Goal: Task Accomplishment & Management: Manage account settings

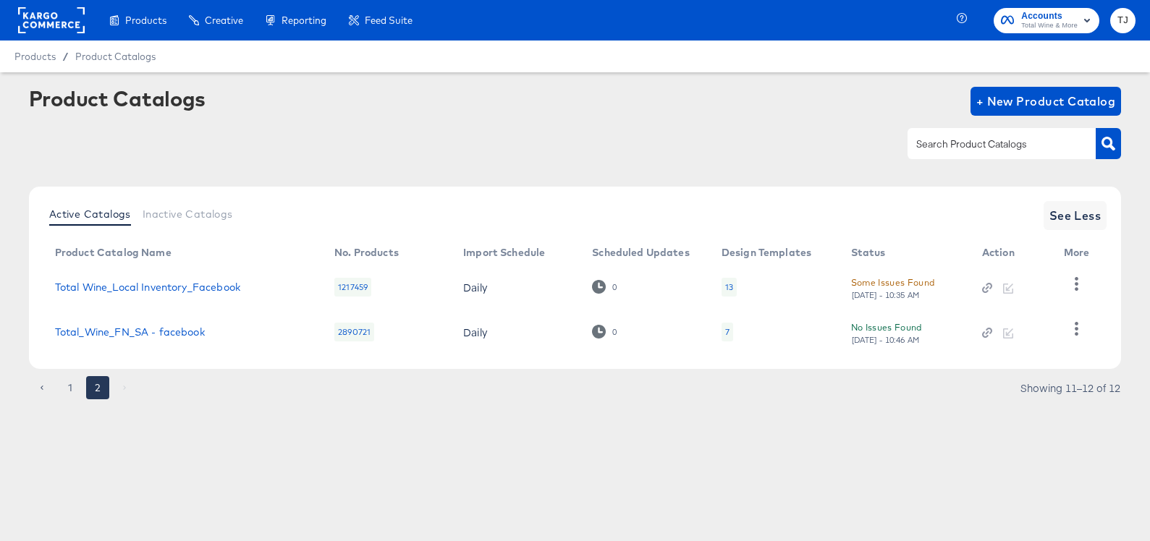
click at [47, 19] on rect at bounding box center [51, 20] width 67 height 26
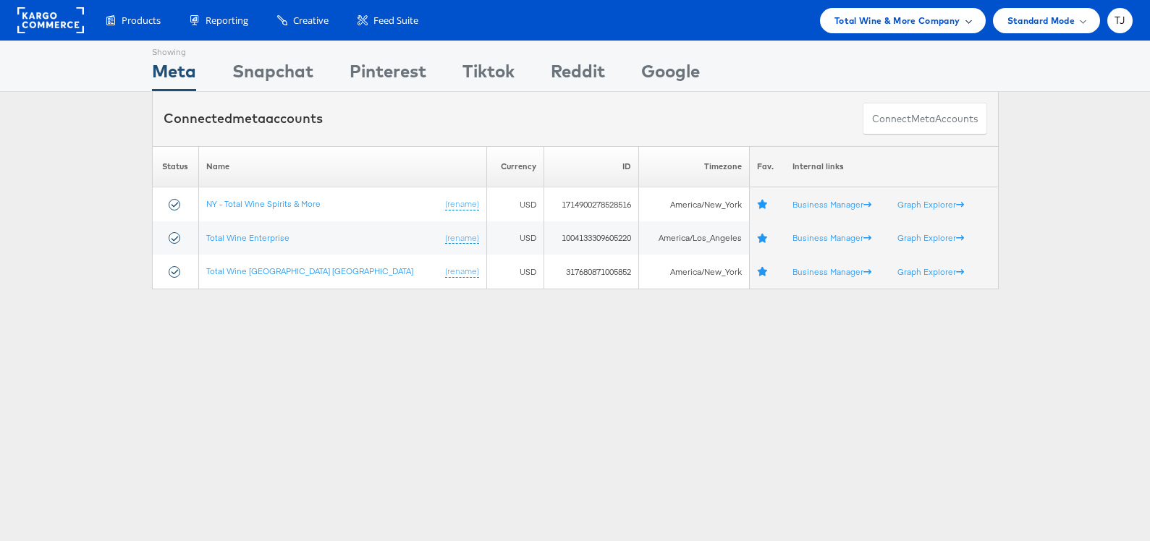
click at [961, 22] on div "Total Wine & More Company" at bounding box center [902, 20] width 137 height 15
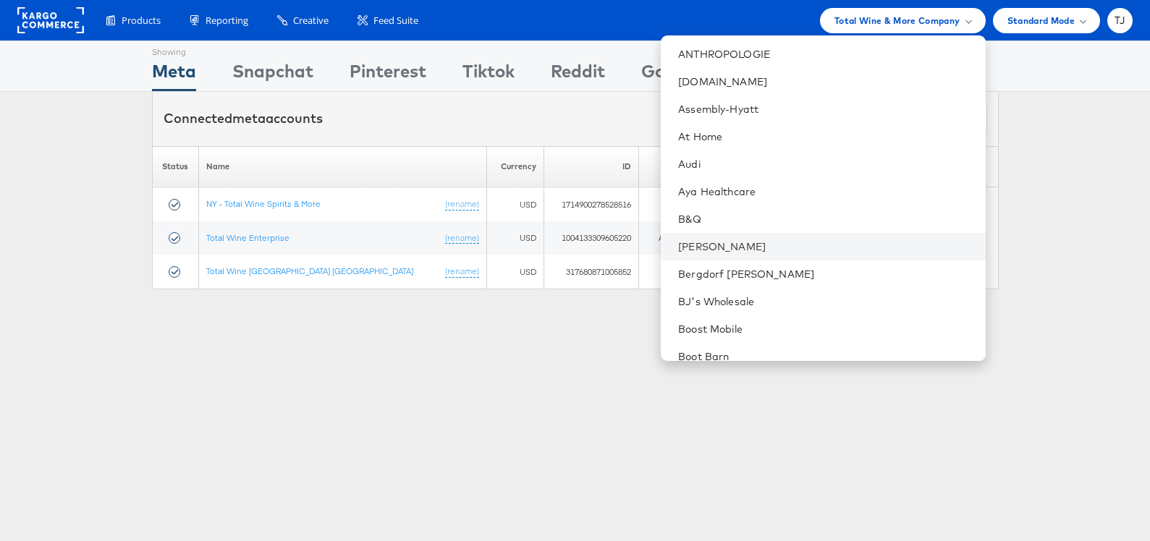
scroll to position [252, 0]
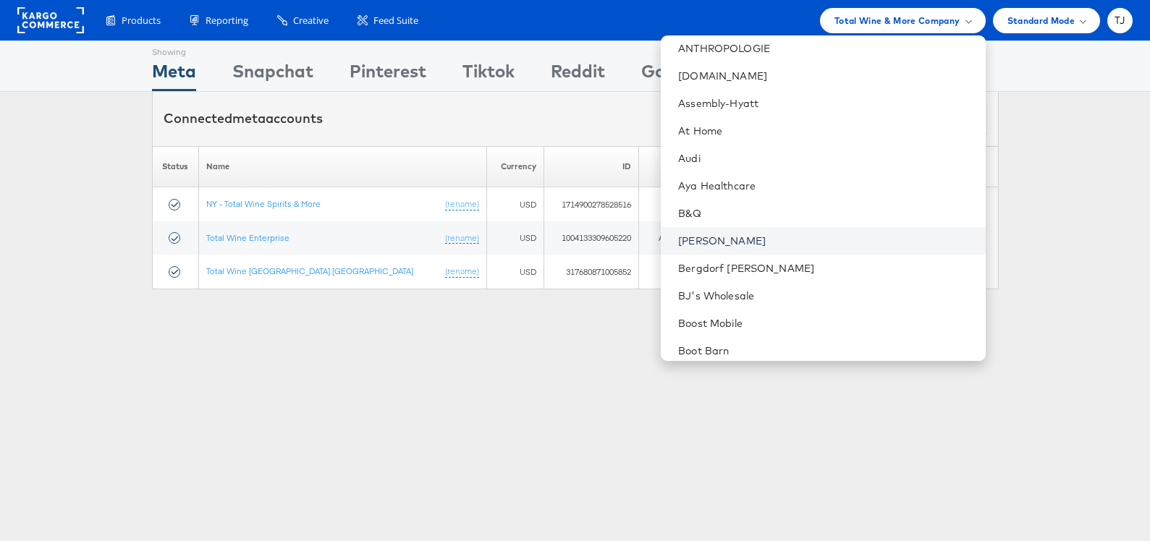
click at [794, 235] on link "[PERSON_NAME]" at bounding box center [825, 241] width 295 height 14
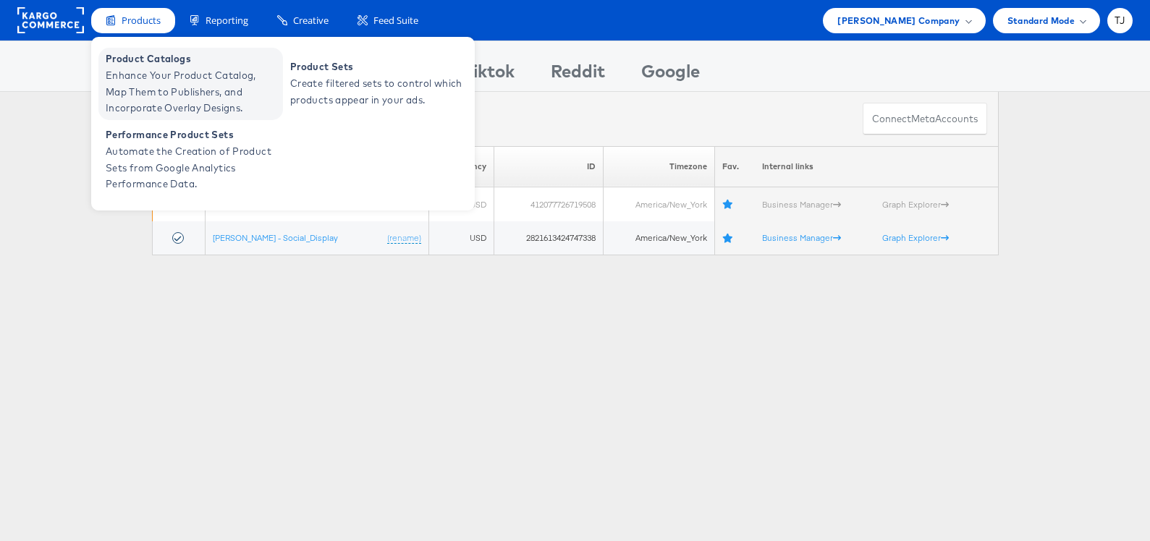
click at [131, 75] on span "Enhance Your Product Catalog, Map Them to Publishers, and Incorporate Overlay D…" at bounding box center [193, 91] width 174 height 49
